Goal: Find specific page/section: Find specific page/section

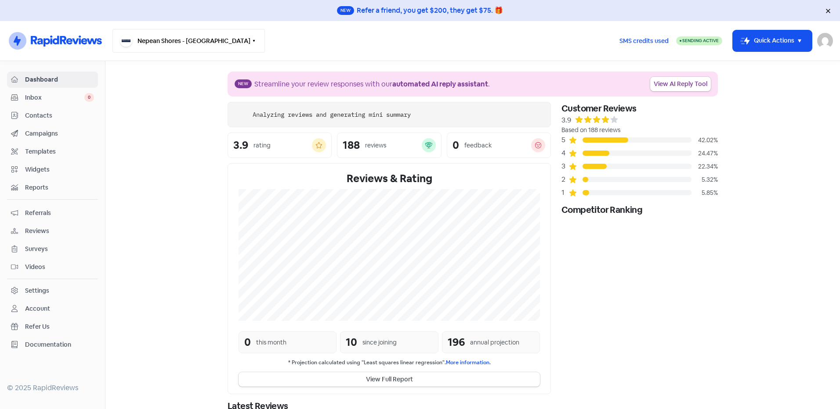
click at [169, 41] on button "Nepean Shores - [GEOGRAPHIC_DATA]" at bounding box center [188, 41] width 152 height 24
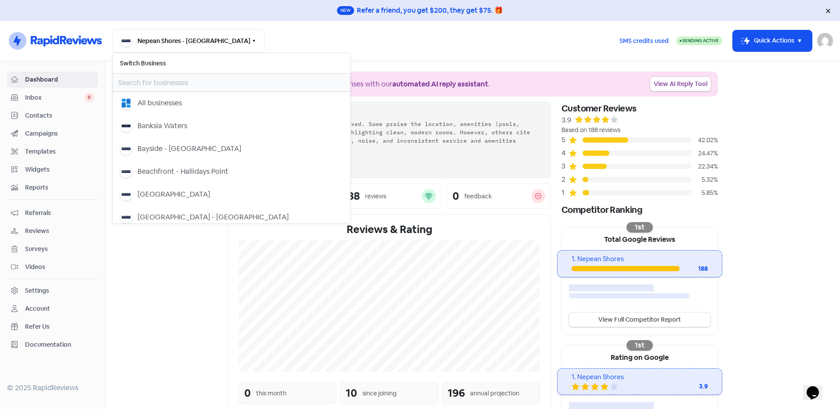
click at [162, 83] on input "text" at bounding box center [231, 83] width 237 height 18
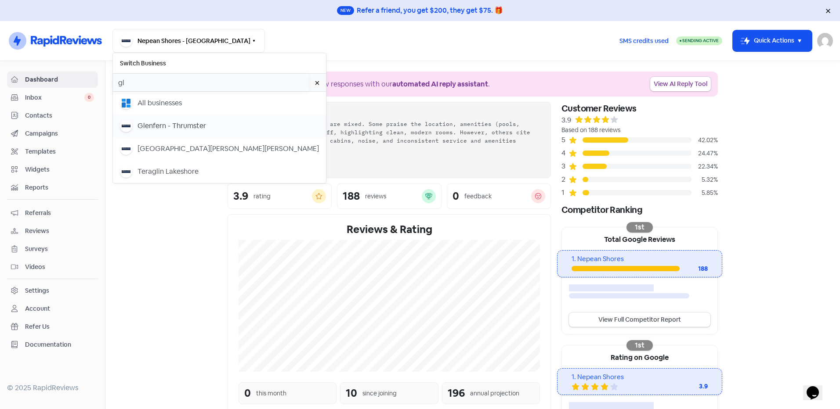
type input "gl"
click at [167, 127] on div "Glenfern - Thrumster" at bounding box center [171, 126] width 68 height 11
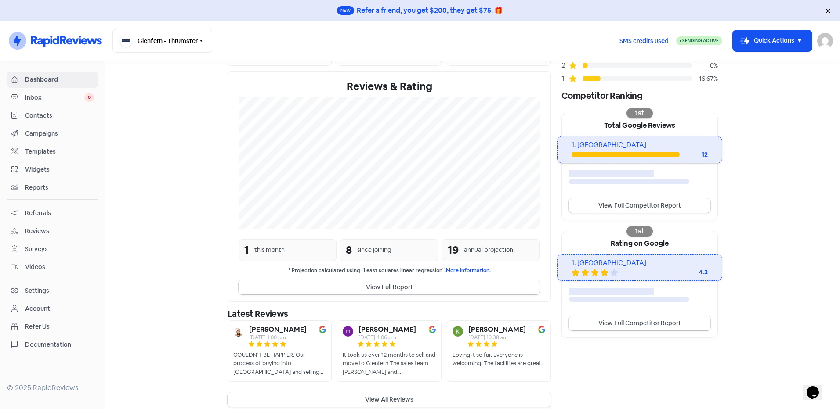
scroll to position [123, 0]
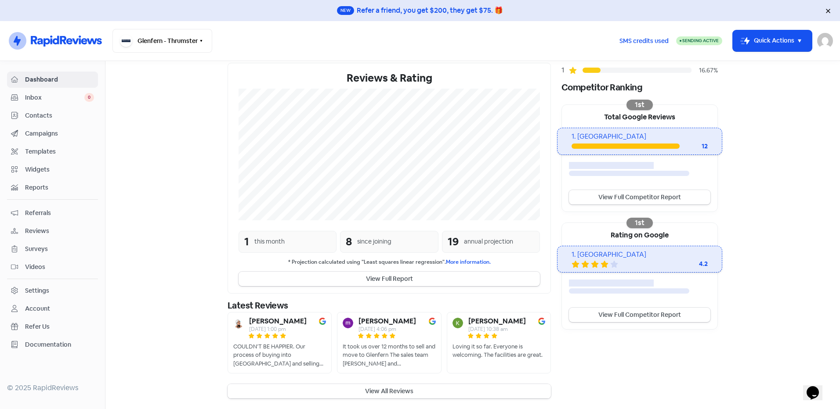
click at [411, 389] on button "View All Reviews" at bounding box center [388, 391] width 323 height 14
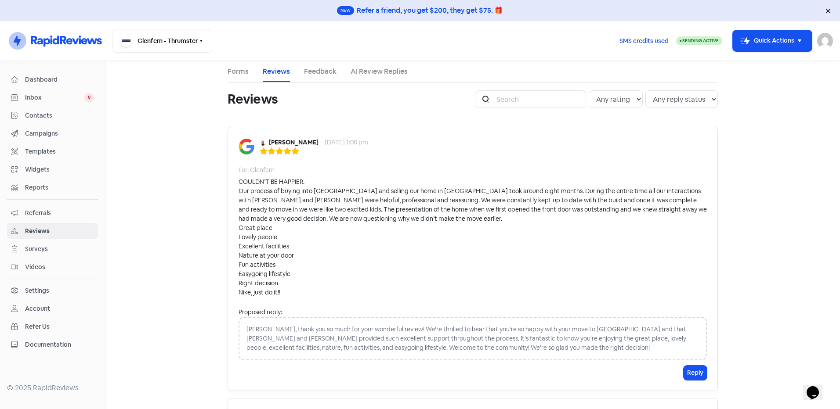
click at [382, 246] on div "COULDN’T BE HAPPIER. Our process of buying into [GEOGRAPHIC_DATA] and selling o…" at bounding box center [472, 237] width 468 height 120
